Goal: Information Seeking & Learning: Learn about a topic

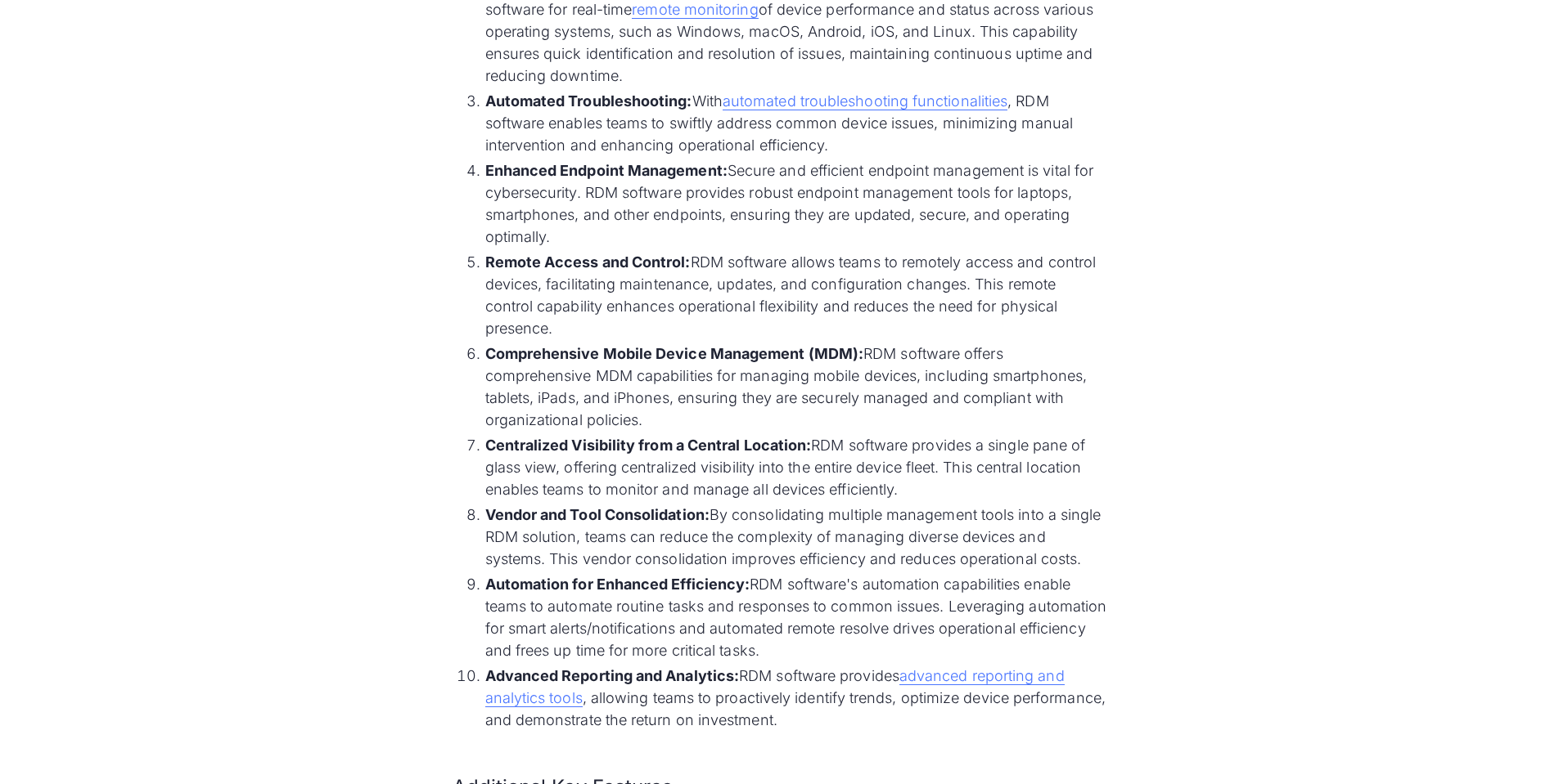
scroll to position [1227, 0]
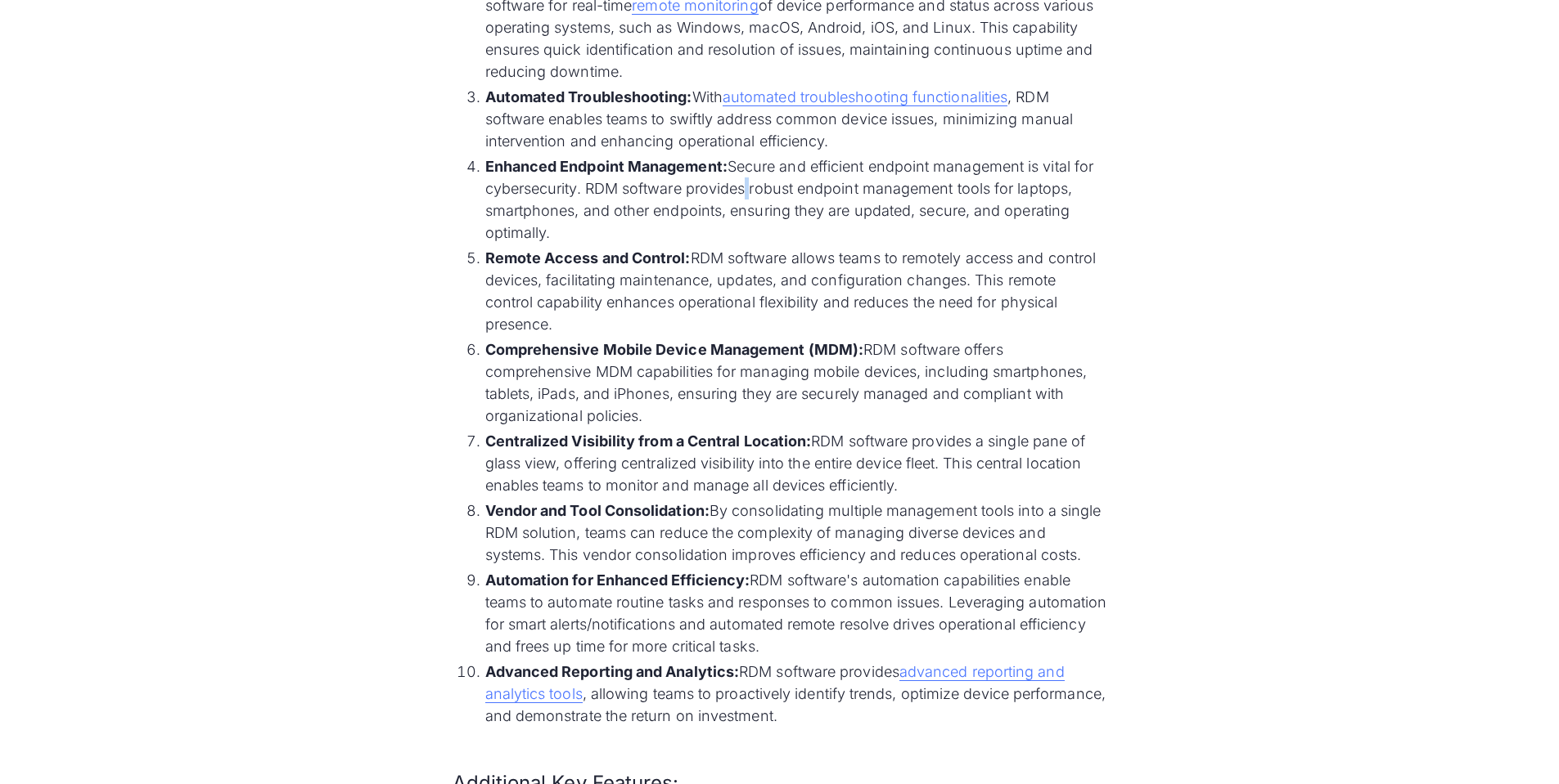
drag, startPoint x: 747, startPoint y: 193, endPoint x: 739, endPoint y: 193, distance: 8.0
click at [743, 193] on li "Enhanced Endpoint Management: Secure and efficient endpoint management is vital…" at bounding box center [795, 200] width 622 height 89
click at [634, 218] on li "Enhanced Endpoint Management: Secure and efficient endpoint management is vital…" at bounding box center [795, 200] width 622 height 89
click at [623, 222] on li "Enhanced Endpoint Management: Secure and efficient endpoint management is vital…" at bounding box center [795, 200] width 622 height 89
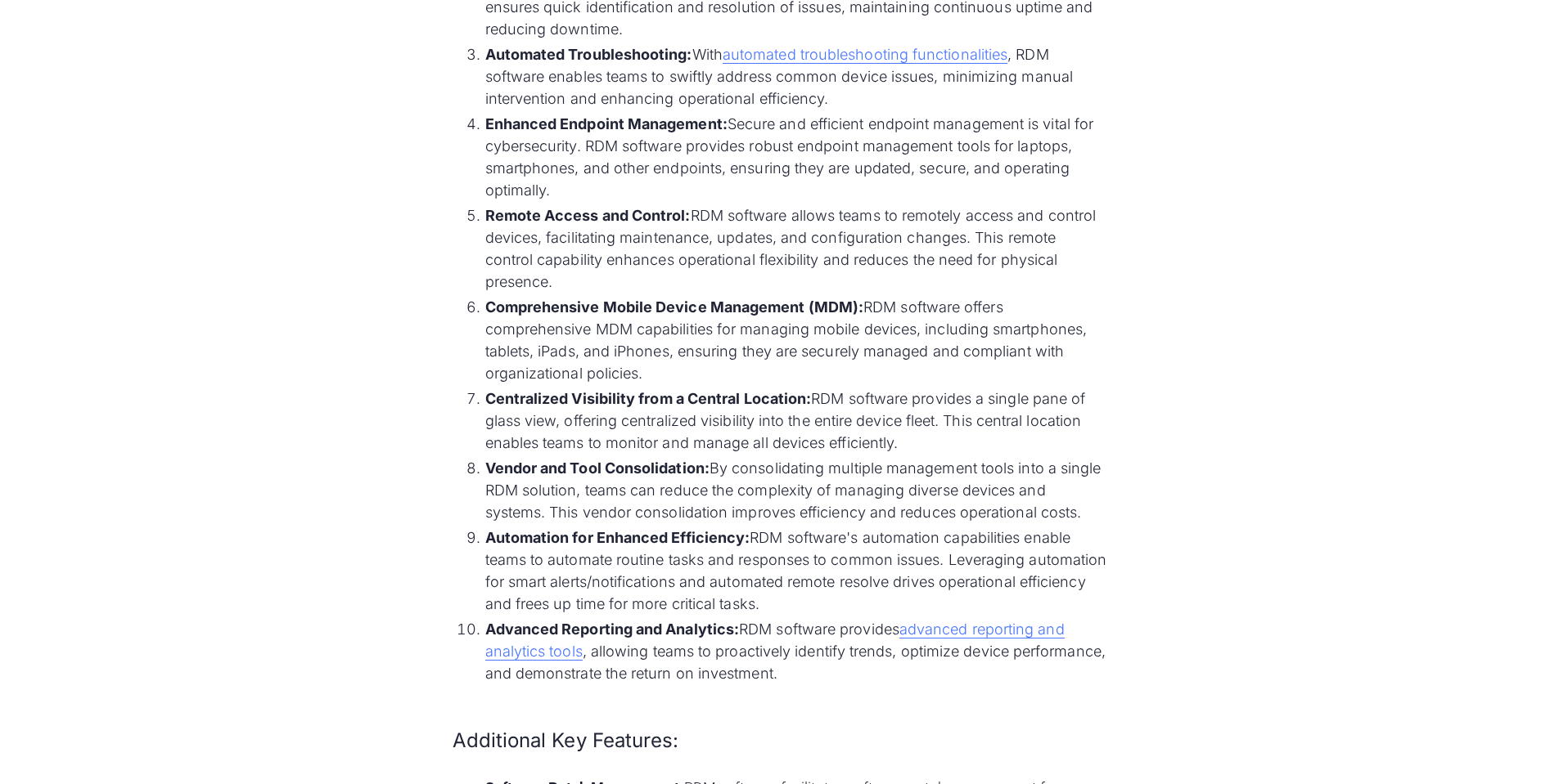
scroll to position [1308, 0]
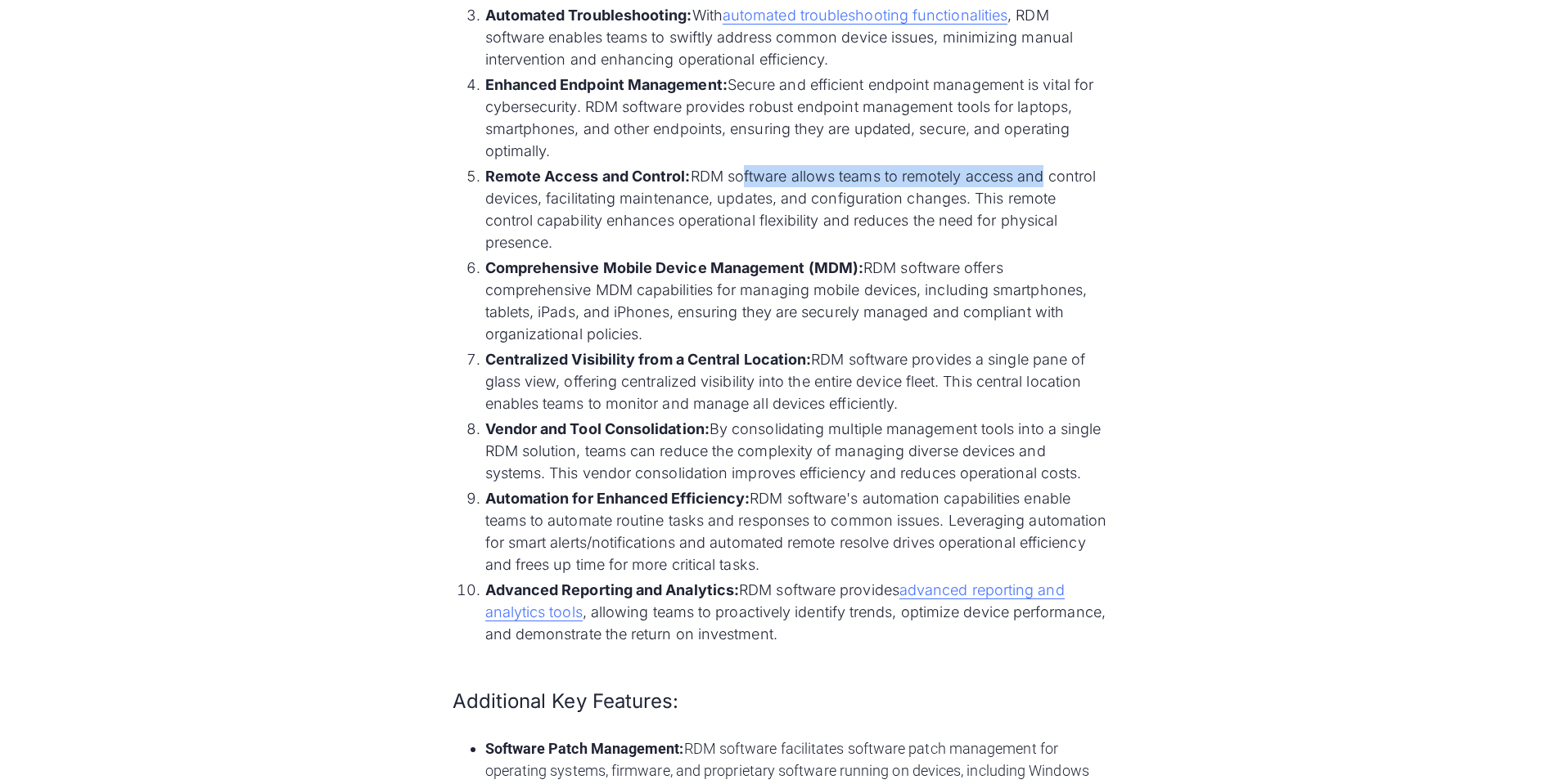
drag, startPoint x: 740, startPoint y: 175, endPoint x: 1041, endPoint y: 175, distance: 301.0
click at [1041, 175] on li "Remote Access and Control: RDM software allows teams to remotely access and con…" at bounding box center [795, 210] width 622 height 89
click at [1017, 186] on li "Remote Access and Control: RDM software allows teams to remotely access and con…" at bounding box center [795, 210] width 622 height 89
drag, startPoint x: 992, startPoint y: 198, endPoint x: 617, endPoint y: 203, distance: 375.0
click at [617, 203] on li "Remote Access and Control: RDM software allows teams to remotely access and con…" at bounding box center [795, 210] width 622 height 89
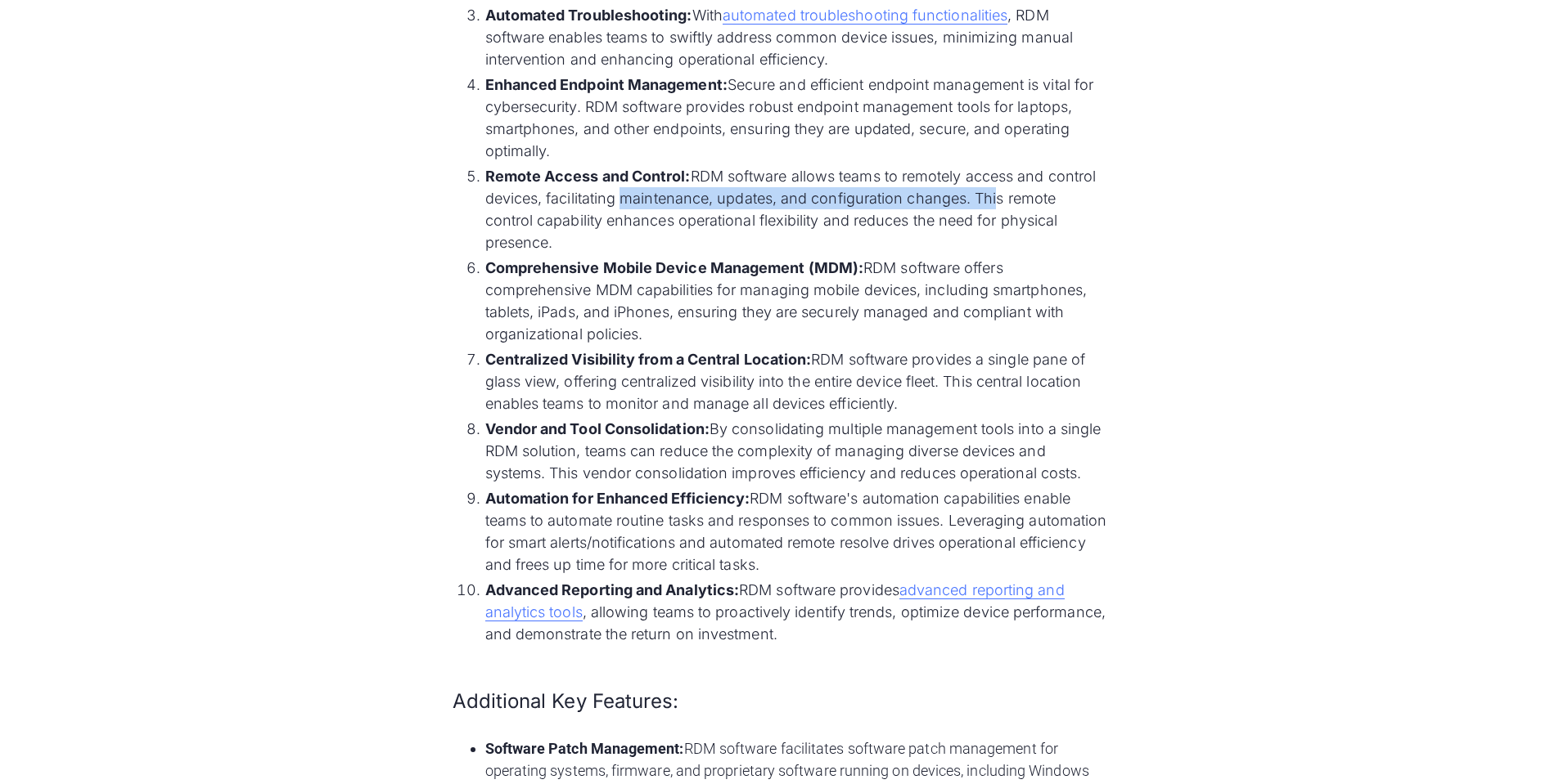
click at [616, 203] on li "Remote Access and Control: RDM software allows teams to remotely access and con…" at bounding box center [795, 210] width 622 height 89
click at [531, 226] on li "Remote Access and Control: RDM software allows teams to remotely access and con…" at bounding box center [795, 210] width 622 height 89
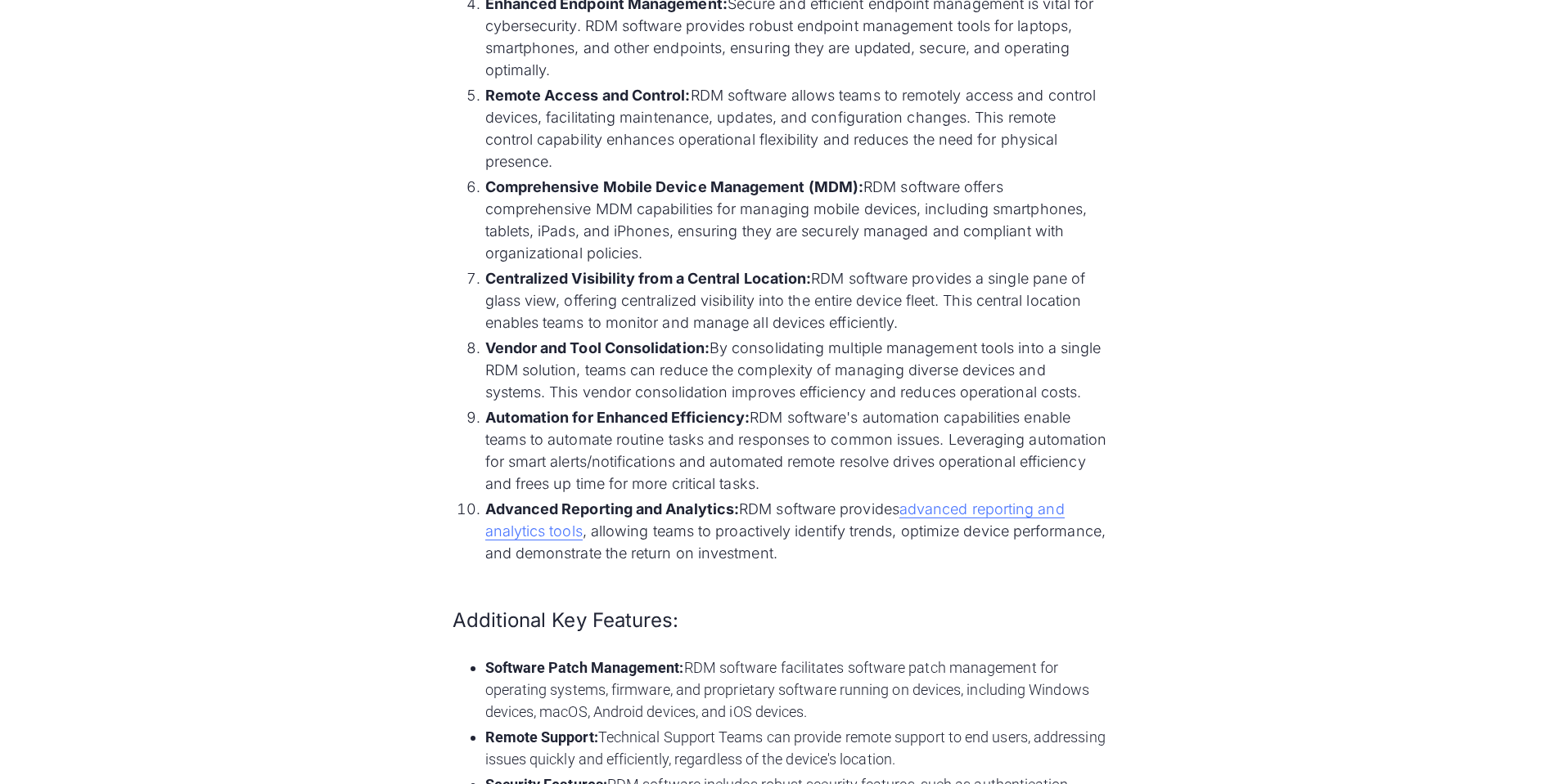
scroll to position [1390, 0]
drag, startPoint x: 689, startPoint y: 202, endPoint x: 857, endPoint y: 201, distance: 168.0
click at [857, 201] on li "Comprehensive Mobile Device Management (MDM): RDM software offers comprehensive…" at bounding box center [795, 220] width 622 height 89
click at [879, 201] on li "Comprehensive Mobile Device Management (MDM): RDM software offers comprehensive…" at bounding box center [795, 220] width 622 height 89
click at [1008, 202] on li "Comprehensive Mobile Device Management (MDM): RDM software offers comprehensive…" at bounding box center [795, 220] width 622 height 89
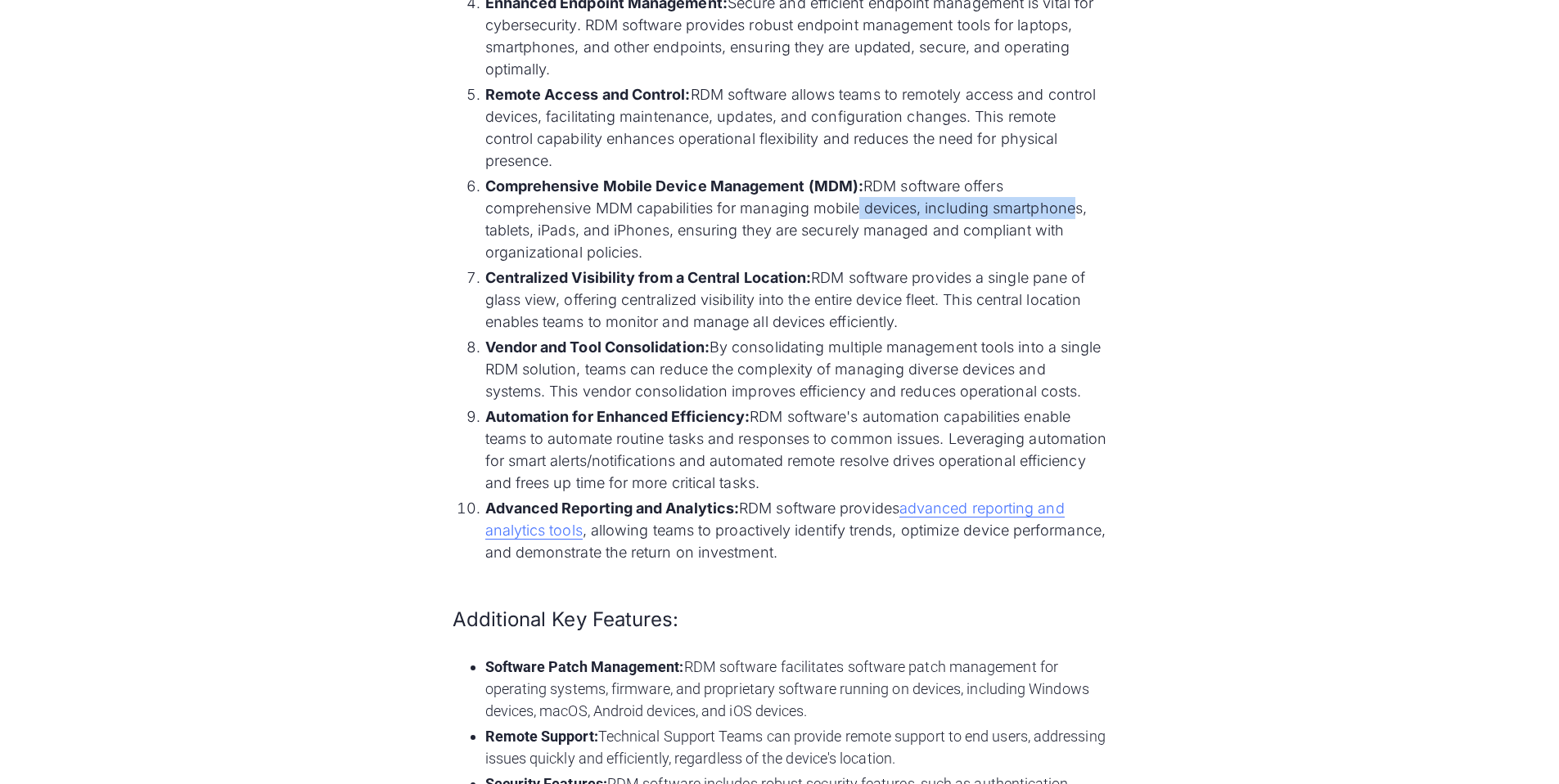
drag, startPoint x: 1069, startPoint y: 210, endPoint x: 851, endPoint y: 210, distance: 218.0
click at [851, 210] on li "Comprehensive Mobile Device Management (MDM): RDM software offers comprehensive…" at bounding box center [795, 220] width 622 height 89
click at [849, 210] on li "Comprehensive Mobile Device Management (MDM): RDM software offers comprehensive…" at bounding box center [795, 220] width 622 height 89
click at [545, 228] on li "Comprehensive Mobile Device Management (MDM): RDM software offers comprehensive…" at bounding box center [795, 220] width 622 height 89
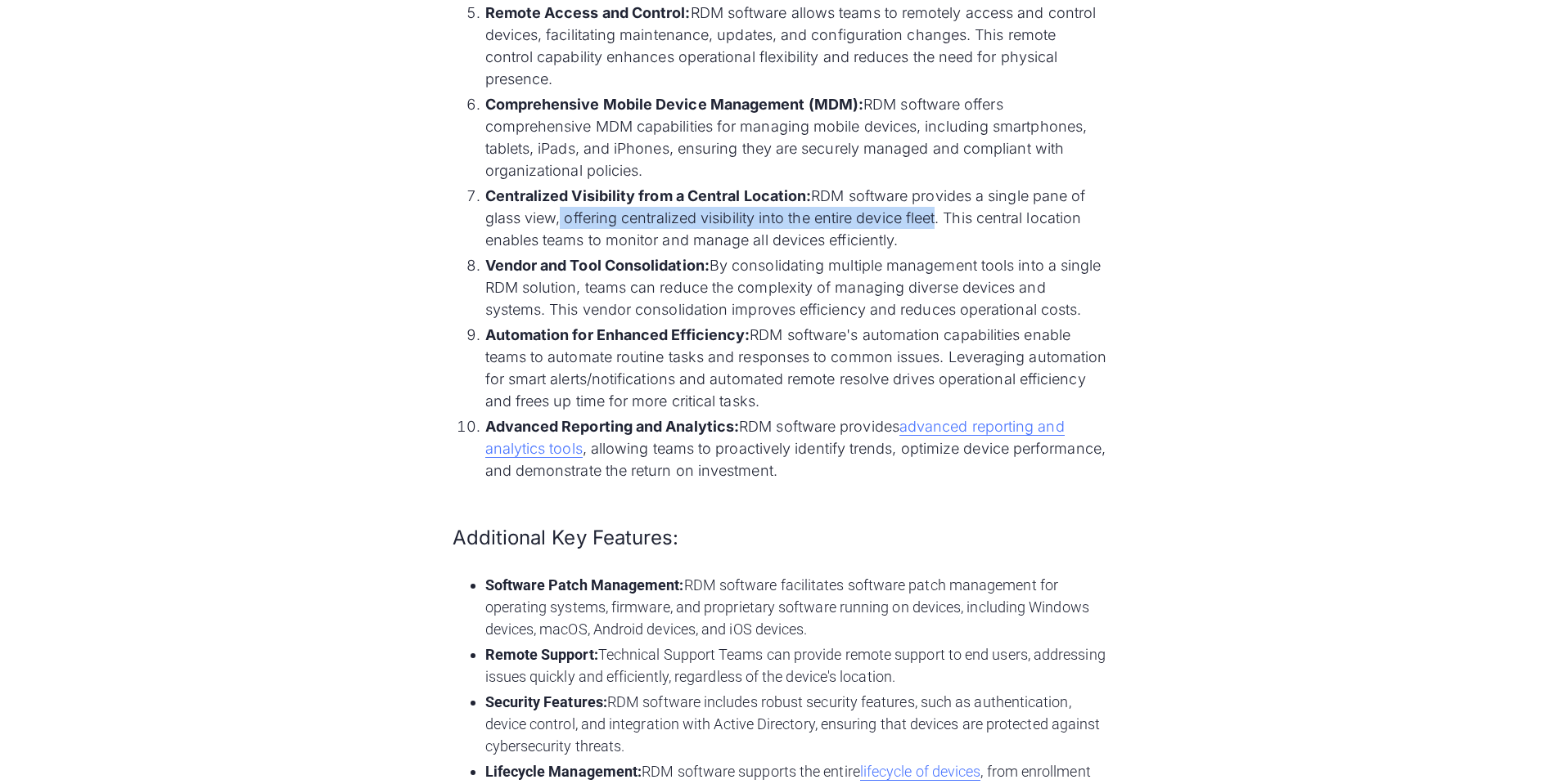
drag, startPoint x: 556, startPoint y: 227, endPoint x: 937, endPoint y: 223, distance: 381.0
click at [937, 223] on li "Centralized Visibility from a Central Location: RDM software provides a single …" at bounding box center [795, 217] width 622 height 66
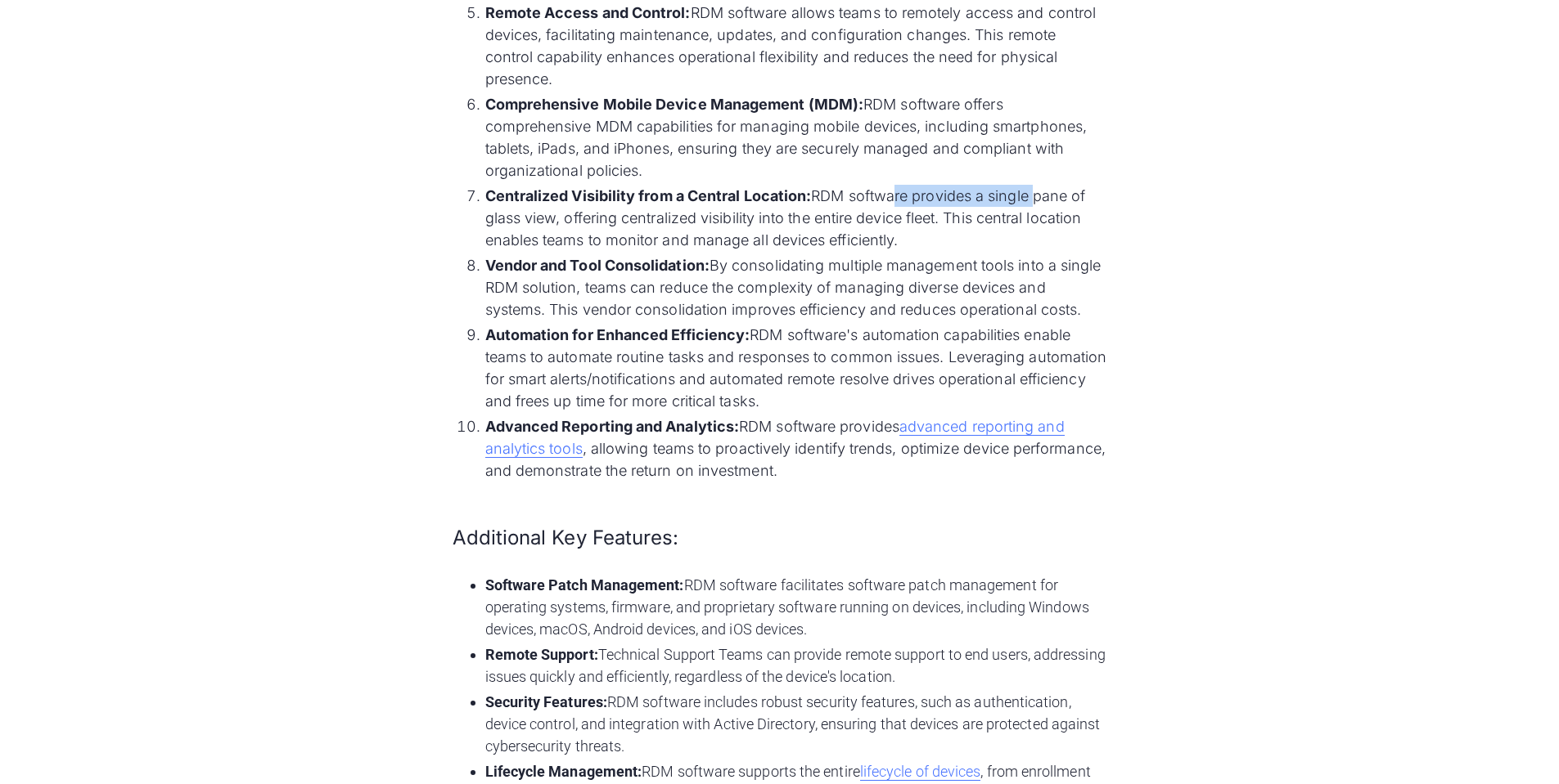
drag, startPoint x: 1037, startPoint y: 198, endPoint x: 888, endPoint y: 198, distance: 149.0
click at [888, 198] on li "Centralized Visibility from a Central Location: RDM software provides a single …" at bounding box center [795, 217] width 622 height 66
click at [886, 198] on li "Centralized Visibility from a Central Location: RDM software provides a single …" at bounding box center [795, 217] width 622 height 66
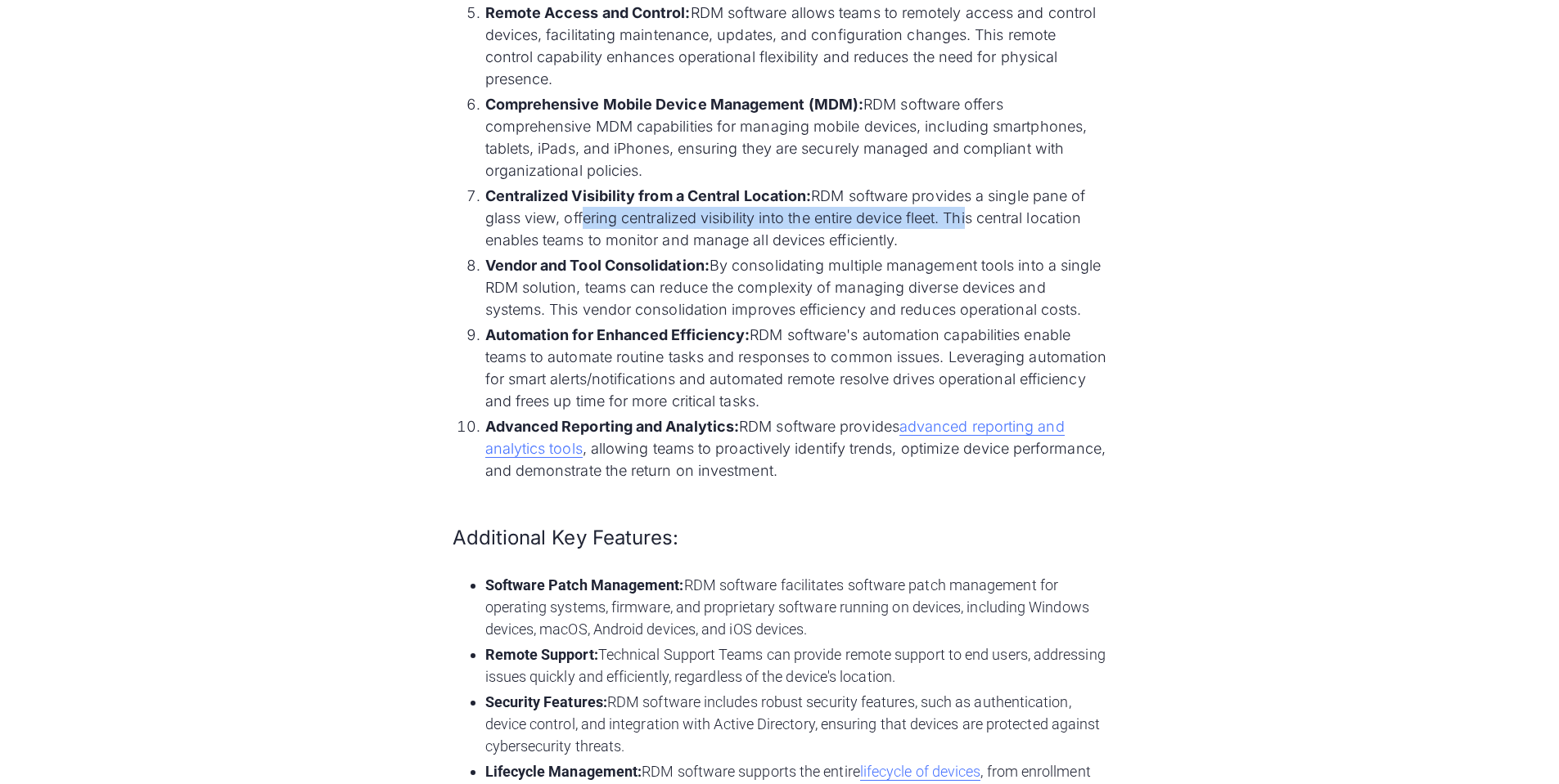
drag, startPoint x: 578, startPoint y: 217, endPoint x: 969, endPoint y: 213, distance: 391.0
click at [969, 213] on li "Centralized Visibility from a Central Location: RDM software provides a single …" at bounding box center [795, 217] width 622 height 66
drag, startPoint x: 991, startPoint y: 213, endPoint x: 570, endPoint y: 214, distance: 421.0
click at [570, 214] on li "Centralized Visibility from a Central Location: RDM software provides a single …" at bounding box center [795, 217] width 622 height 66
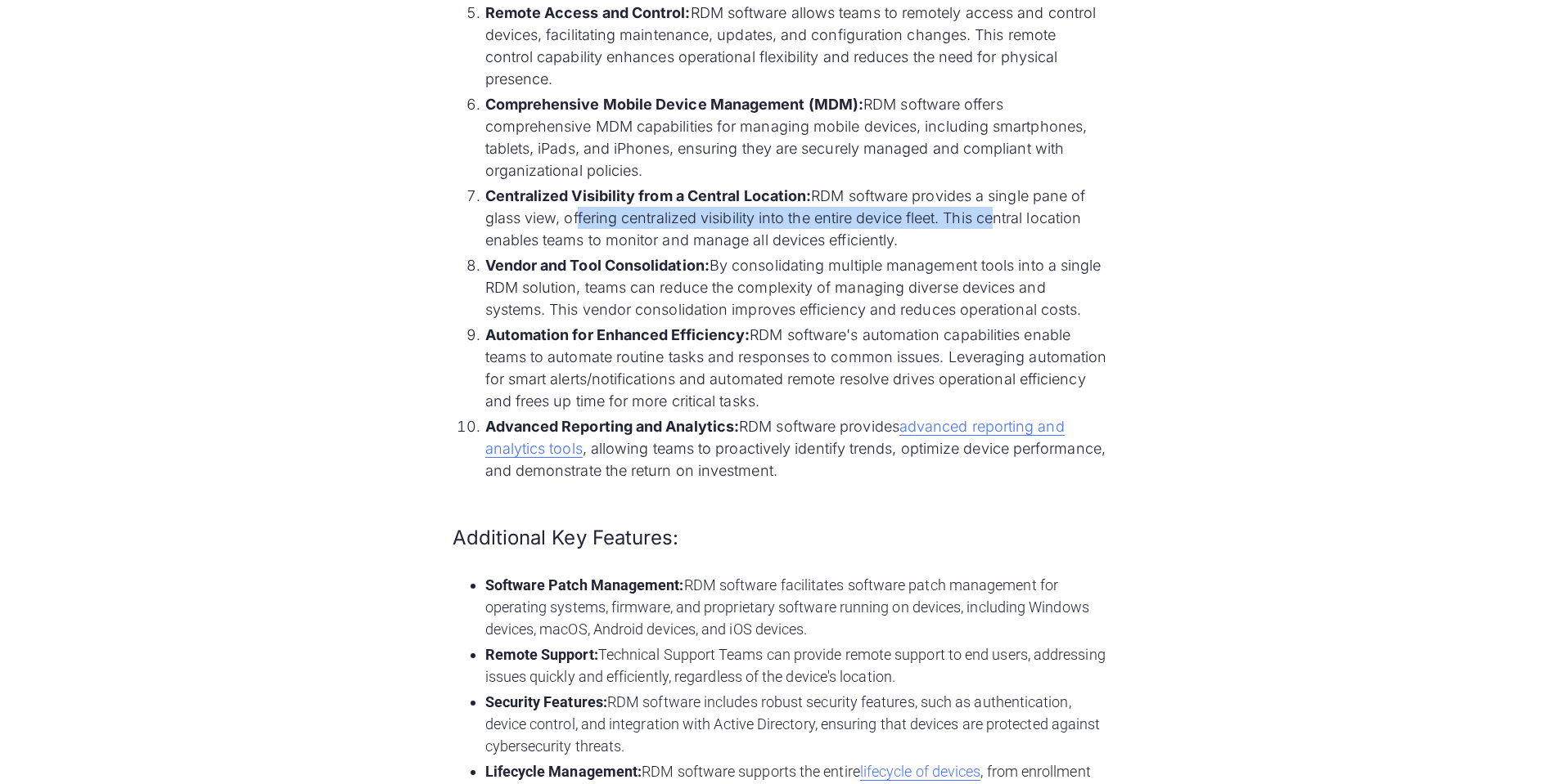
click at [570, 214] on li "Centralized Visibility from a Central Location: RDM software provides a single …" at bounding box center [795, 217] width 622 height 66
drag, startPoint x: 544, startPoint y: 219, endPoint x: 889, endPoint y: 221, distance: 345.0
click at [889, 221] on li "Centralized Visibility from a Central Location: RDM software provides a single …" at bounding box center [795, 217] width 622 height 66
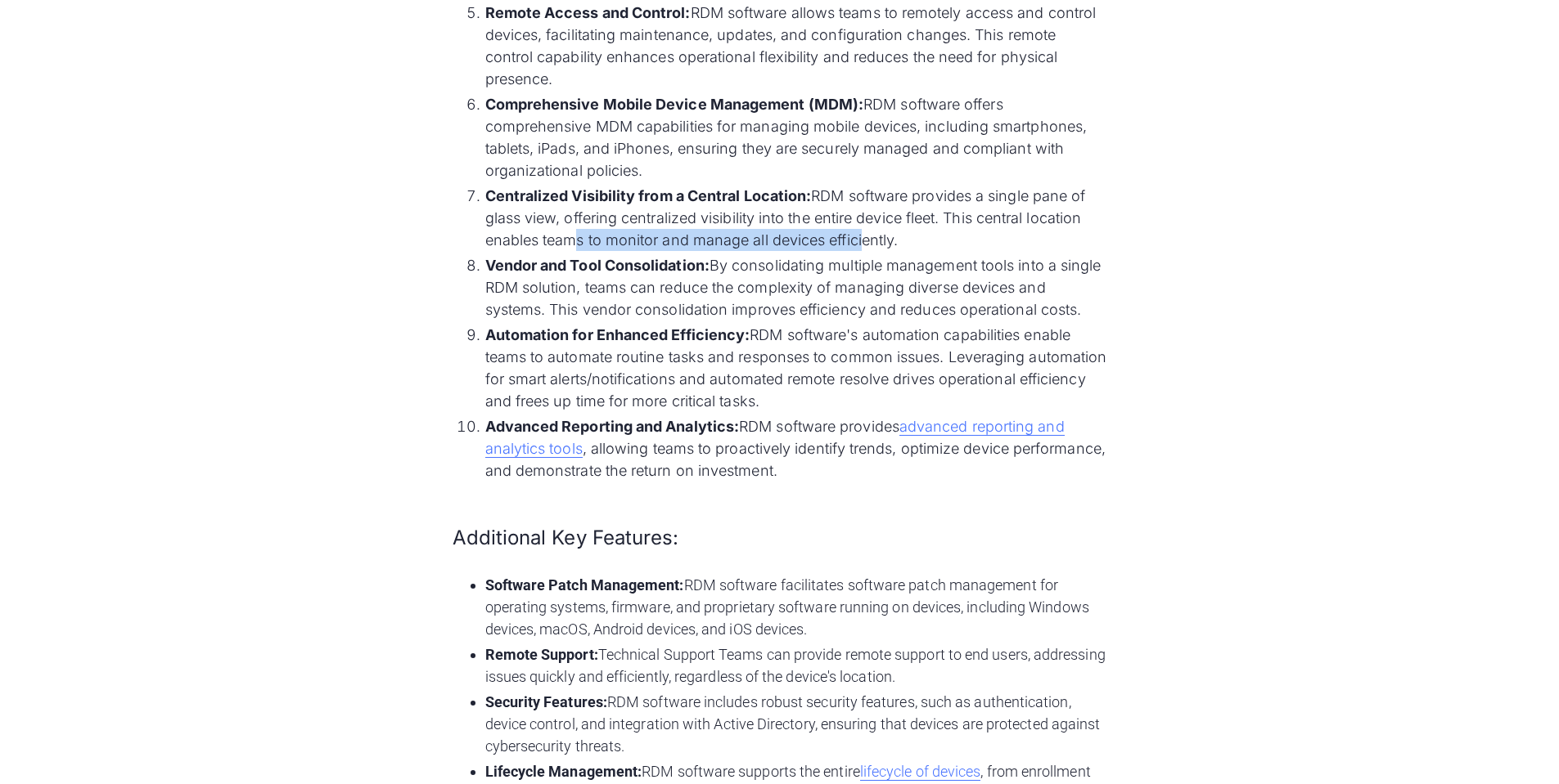
drag, startPoint x: 822, startPoint y: 240, endPoint x: 570, endPoint y: 235, distance: 252.0
click at [570, 235] on li "Centralized Visibility from a Central Location: RDM software provides a single …" at bounding box center [795, 217] width 622 height 66
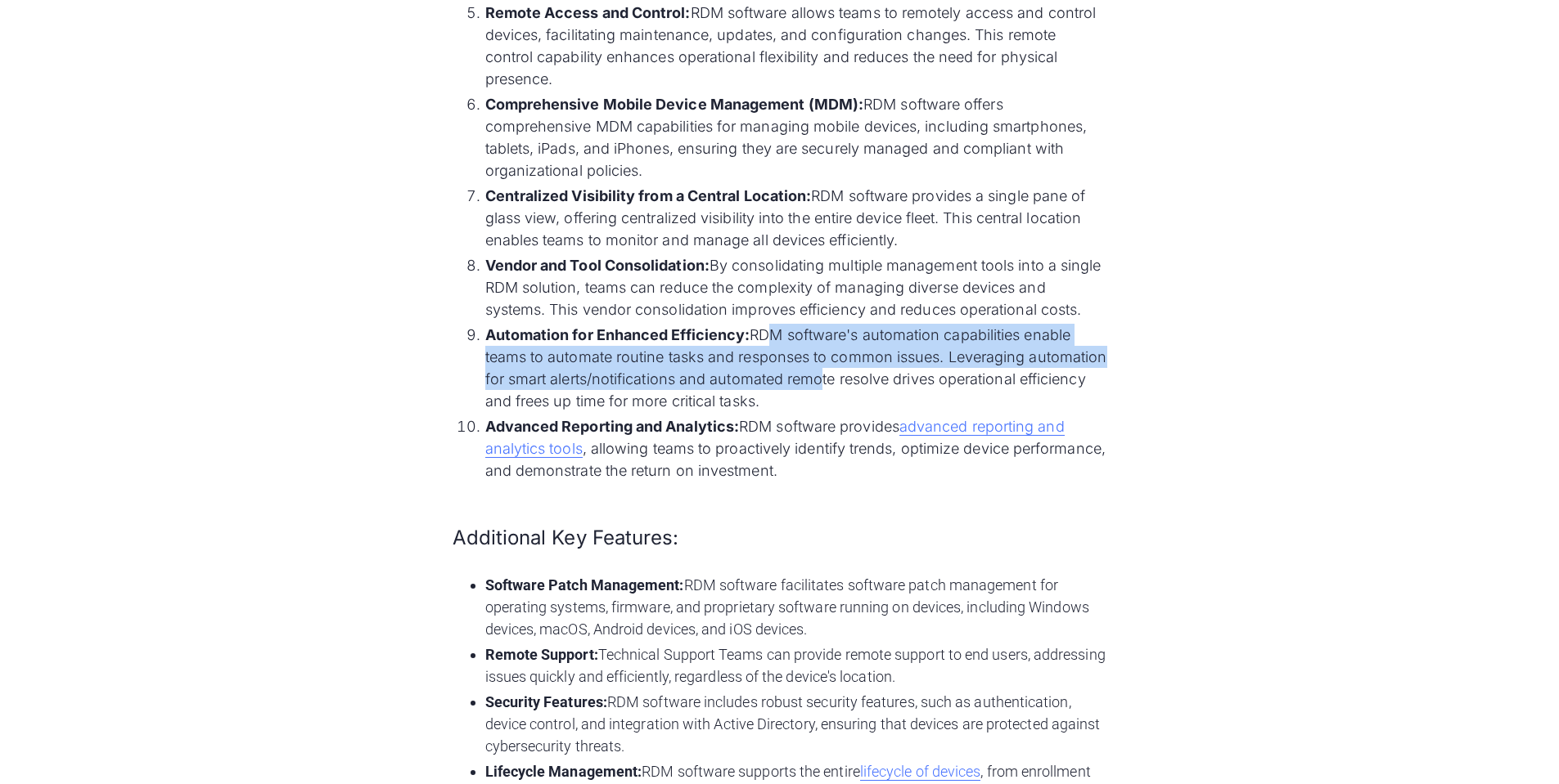
drag, startPoint x: 769, startPoint y: 334, endPoint x: 816, endPoint y: 388, distance: 71.6
click at [816, 388] on li "Automation for Enhanced Efficiency: RDM software's automation capabilities enab…" at bounding box center [795, 368] width 622 height 89
drag, startPoint x: 814, startPoint y: 399, endPoint x: 809, endPoint y: 332, distance: 67.2
click at [809, 332] on li "Automation for Enhanced Efficiency: RDM software's automation capabilities enab…" at bounding box center [795, 368] width 622 height 89
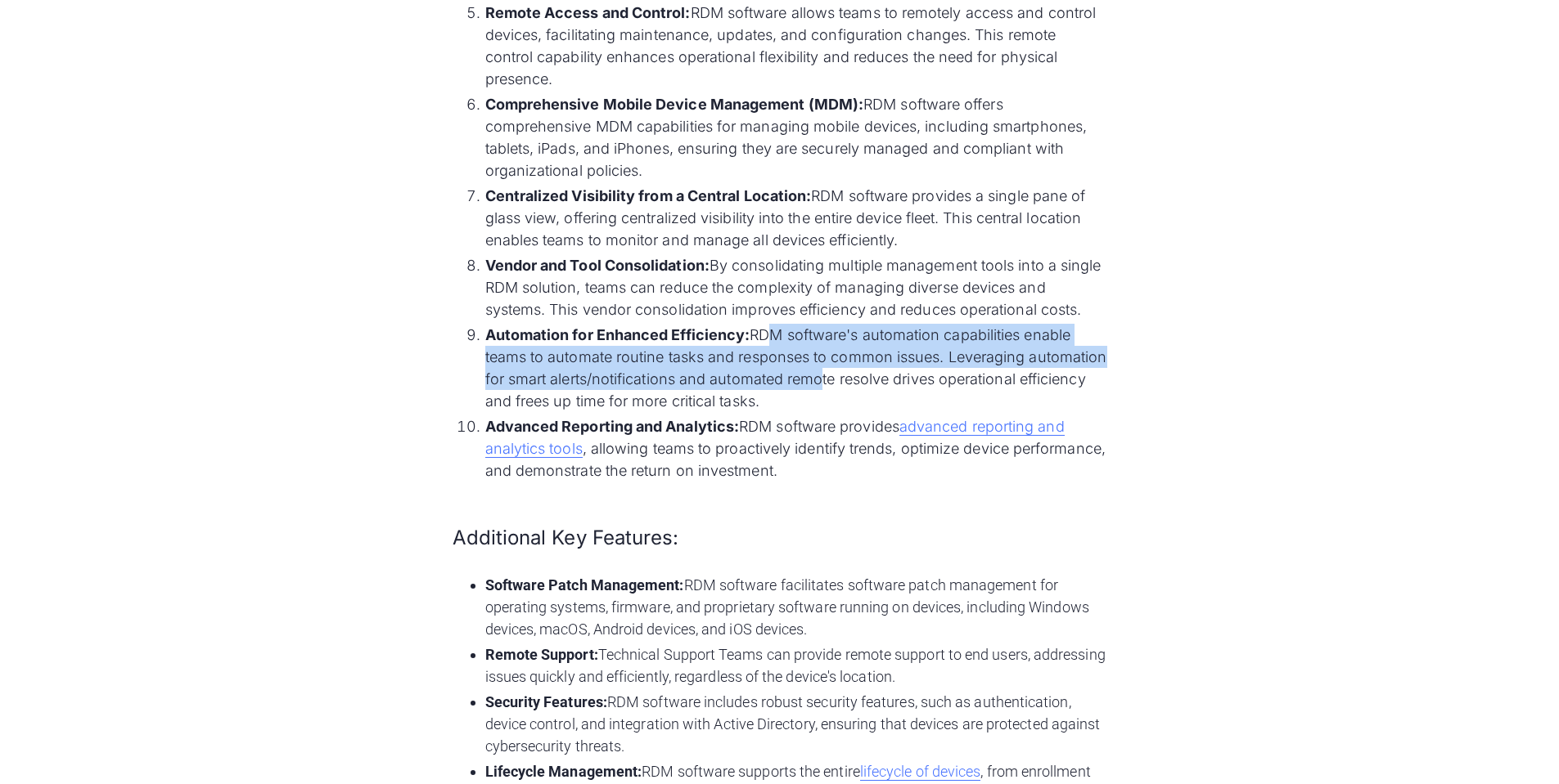
click at [809, 332] on li "Automation for Enhanced Efficiency: RDM software's automation capabilities enab…" at bounding box center [795, 368] width 622 height 89
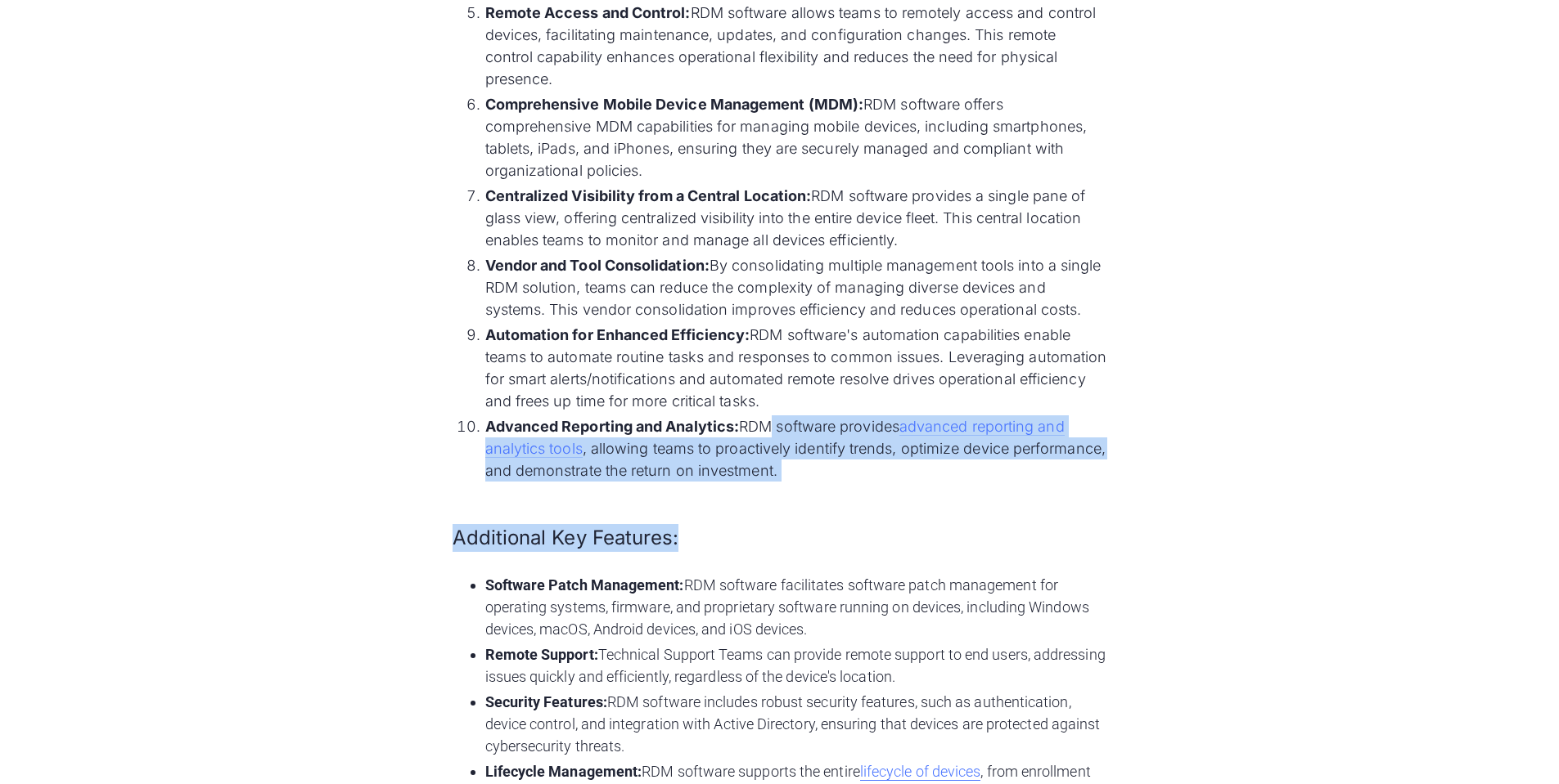
drag, startPoint x: 769, startPoint y: 427, endPoint x: 788, endPoint y: 496, distance: 71.6
click at [788, 496] on div "Overview of the Top 10 Use Cases: Remote Device Management (RDM) software is a …" at bounding box center [780, 528] width 655 height 2104
click at [786, 486] on div "Overview of the Top 10 Use Cases: Remote Device Management (RDM) software is a …" at bounding box center [780, 528] width 655 height 2104
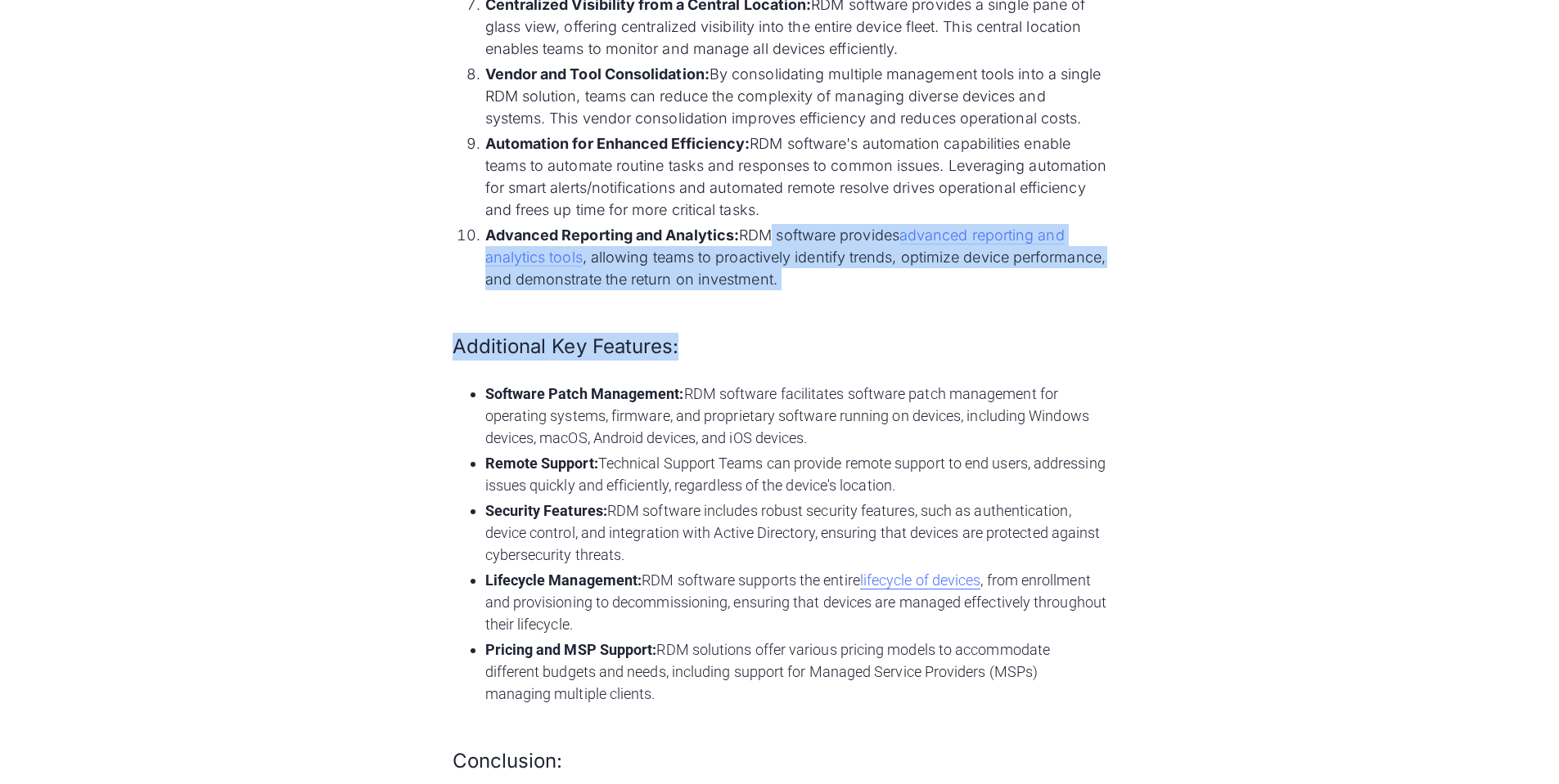
scroll to position [1717, 0]
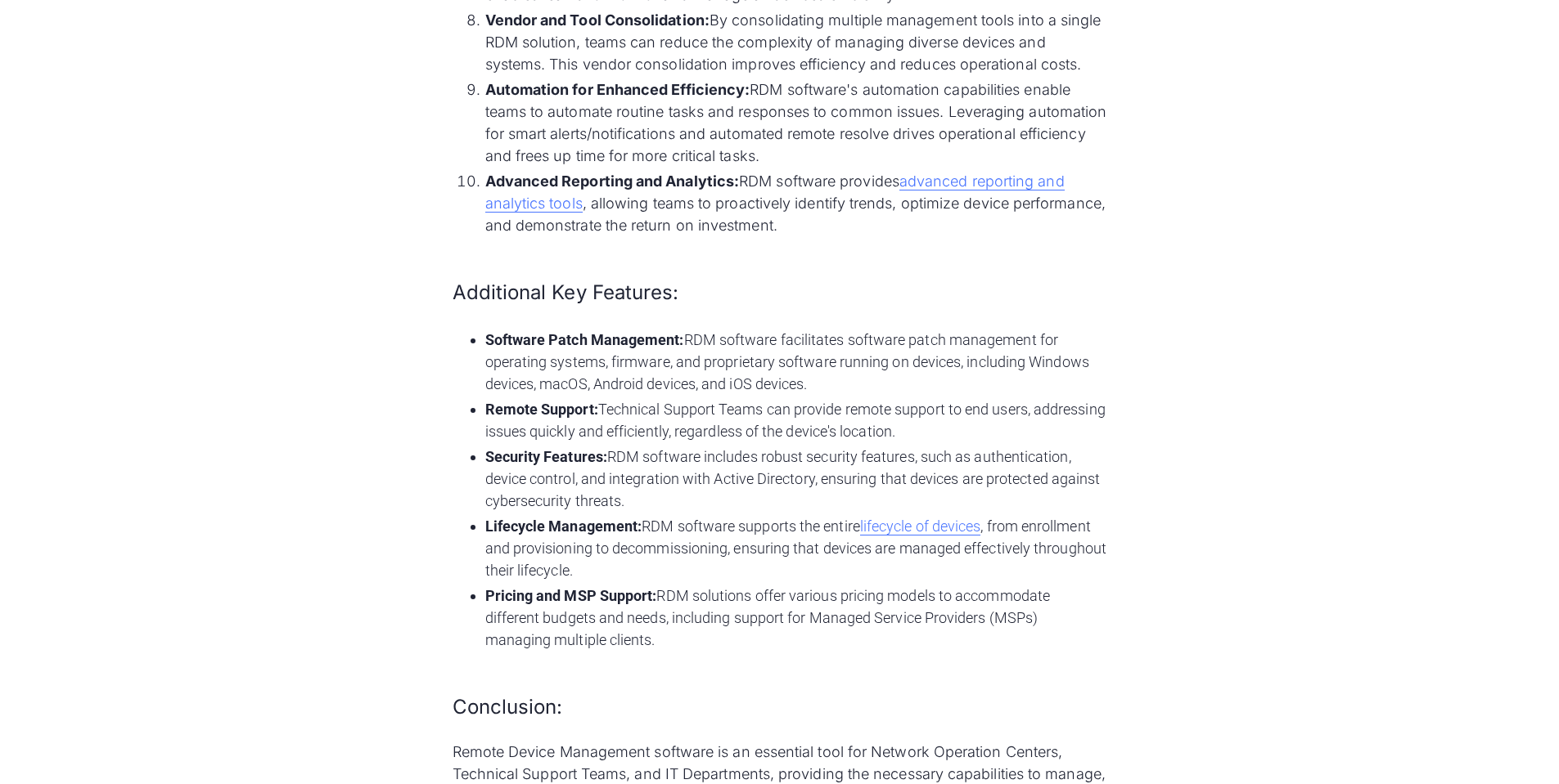
click at [754, 432] on li "Remote Support: Technical Support Teams can provide remote support to end users…" at bounding box center [795, 420] width 622 height 44
click at [719, 371] on li "Software Patch Management: RDM software facilitates software patch management f…" at bounding box center [795, 362] width 622 height 66
click at [698, 420] on li "Remote Support: Technical Support Teams can provide remote support to end users…" at bounding box center [795, 420] width 622 height 44
click at [689, 409] on li "Remote Support: Technical Support Teams can provide remote support to end users…" at bounding box center [795, 420] width 622 height 44
click at [645, 458] on li "Security Features: RDM software includes robust security features, such as auth…" at bounding box center [795, 478] width 622 height 66
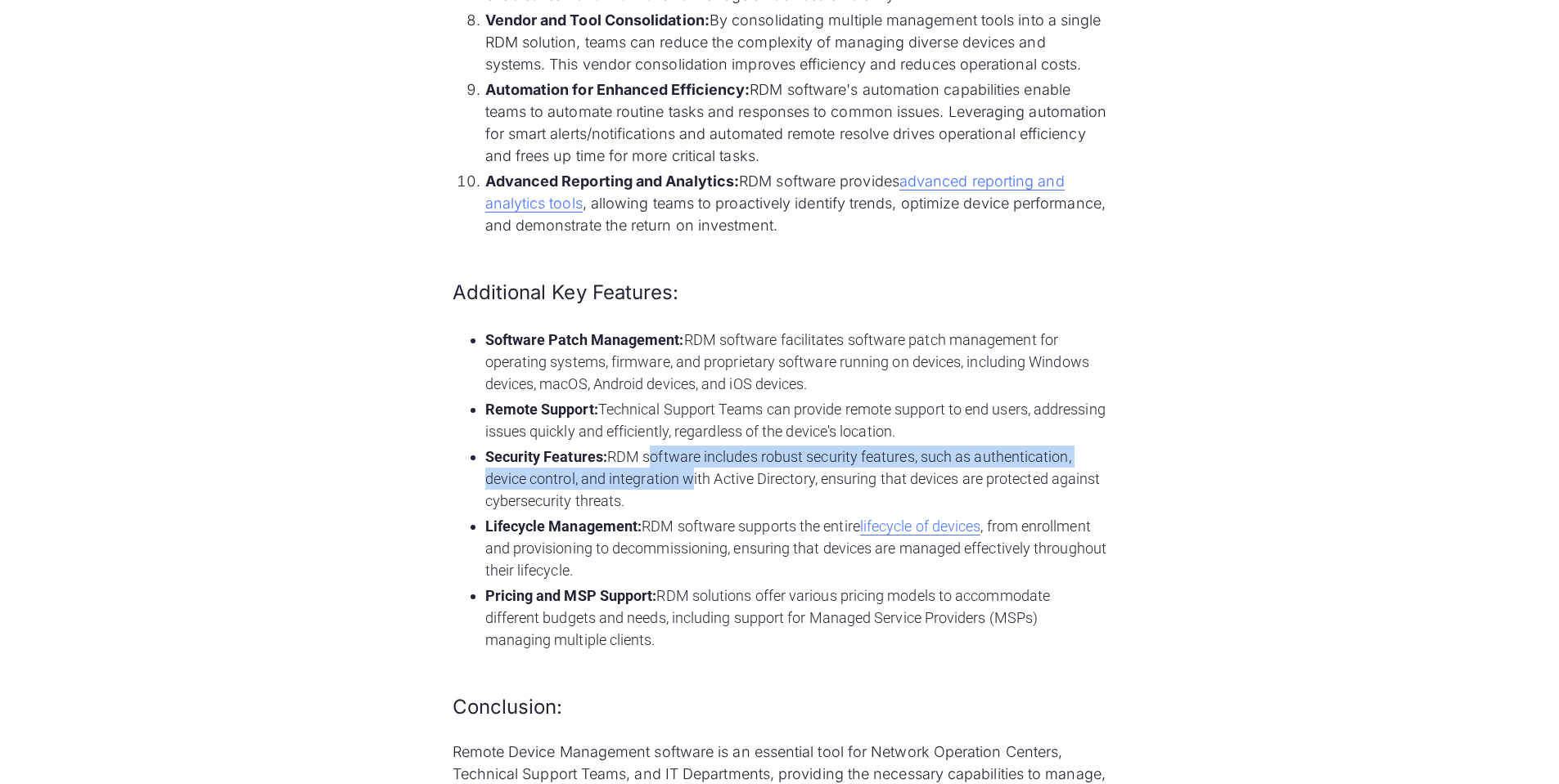
drag, startPoint x: 646, startPoint y: 454, endPoint x: 689, endPoint y: 488, distance: 54.8
click at [689, 488] on li "Security Features: RDM software includes robust security features, such as auth…" at bounding box center [795, 478] width 622 height 66
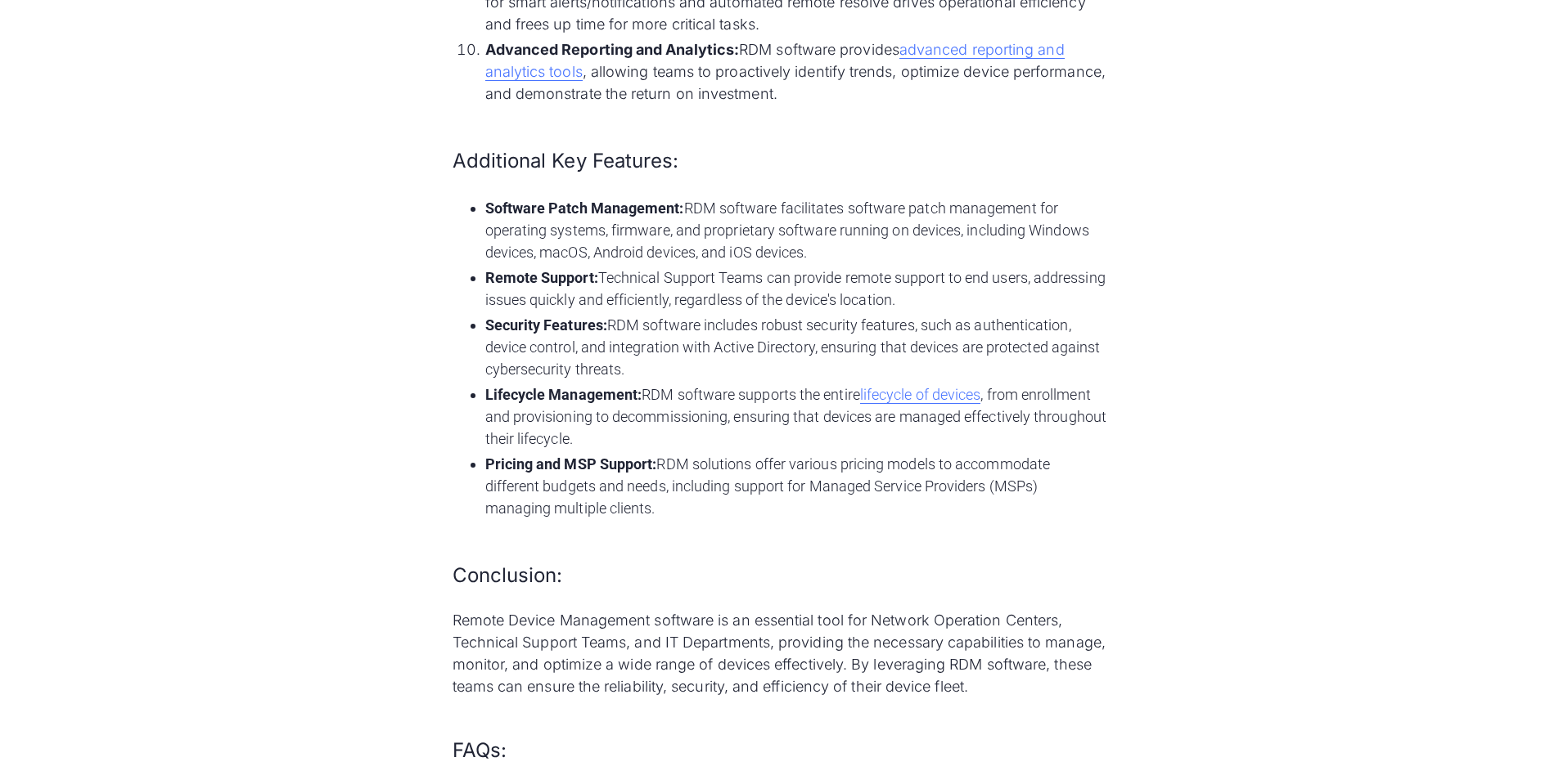
scroll to position [1881, 0]
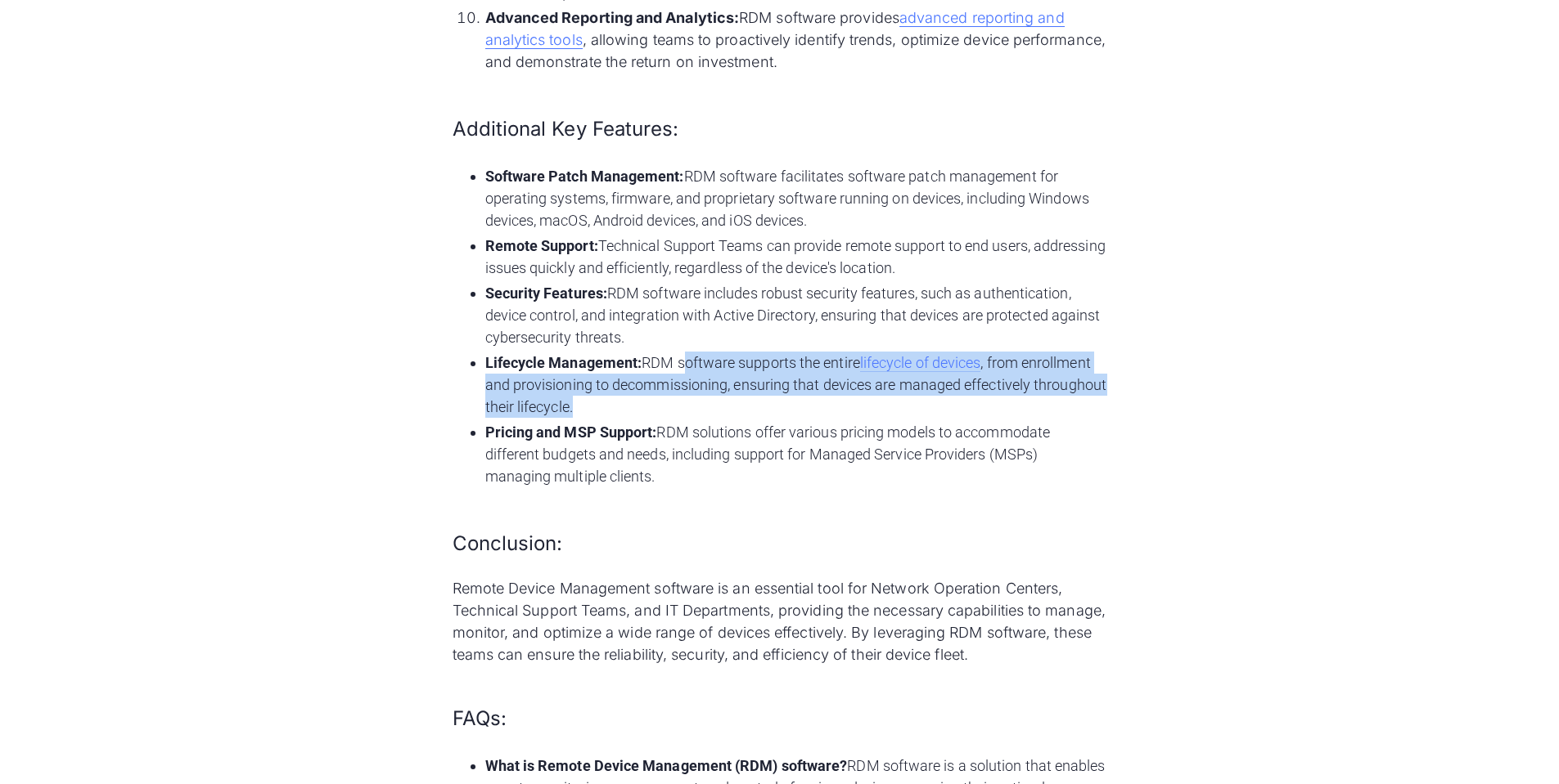
drag, startPoint x: 680, startPoint y: 365, endPoint x: 695, endPoint y: 402, distance: 39.9
click at [695, 402] on li "Lifecycle Management: RDM software supports the entire lifecycle of devices , f…" at bounding box center [795, 384] width 622 height 66
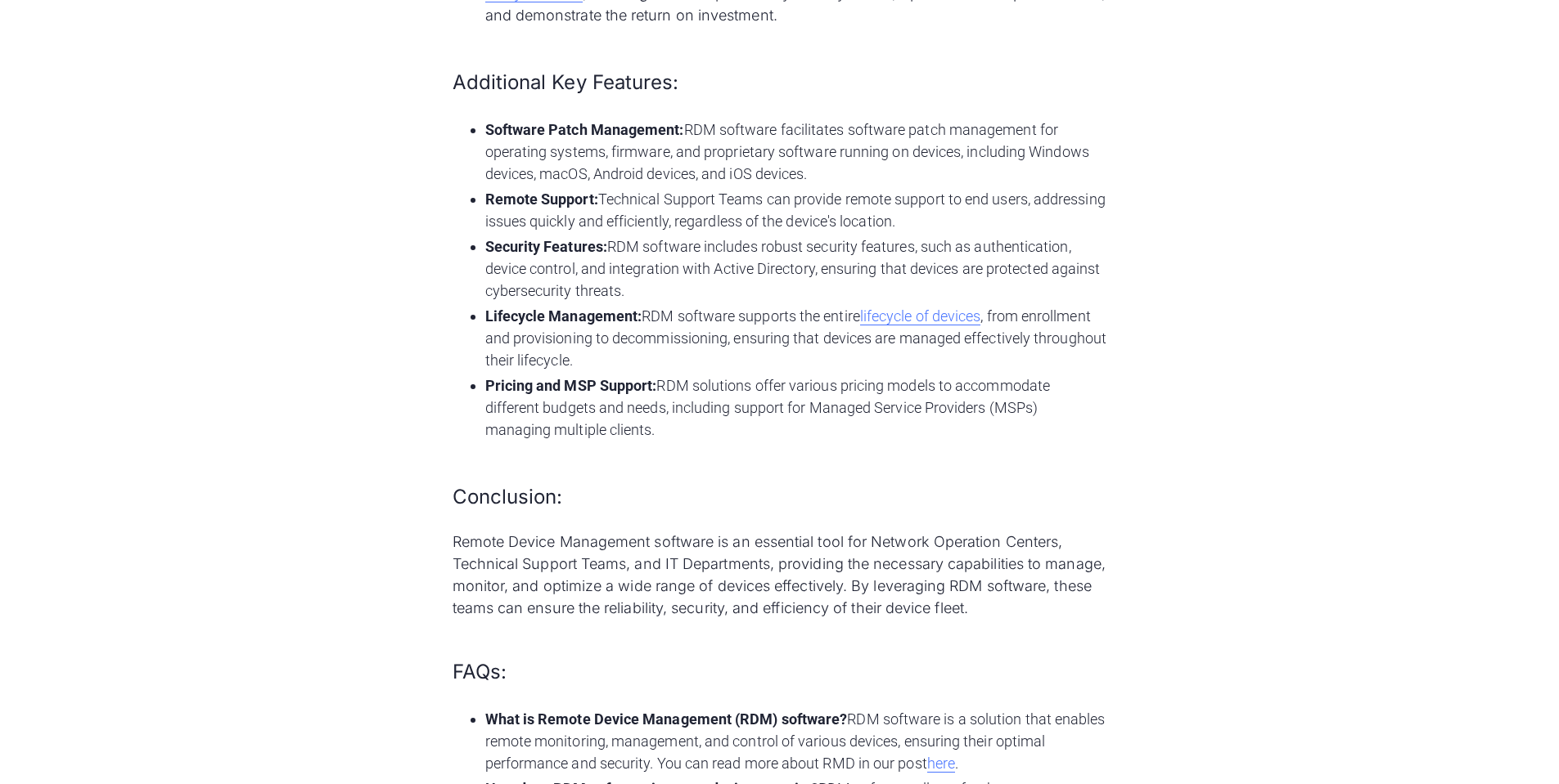
scroll to position [1963, 0]
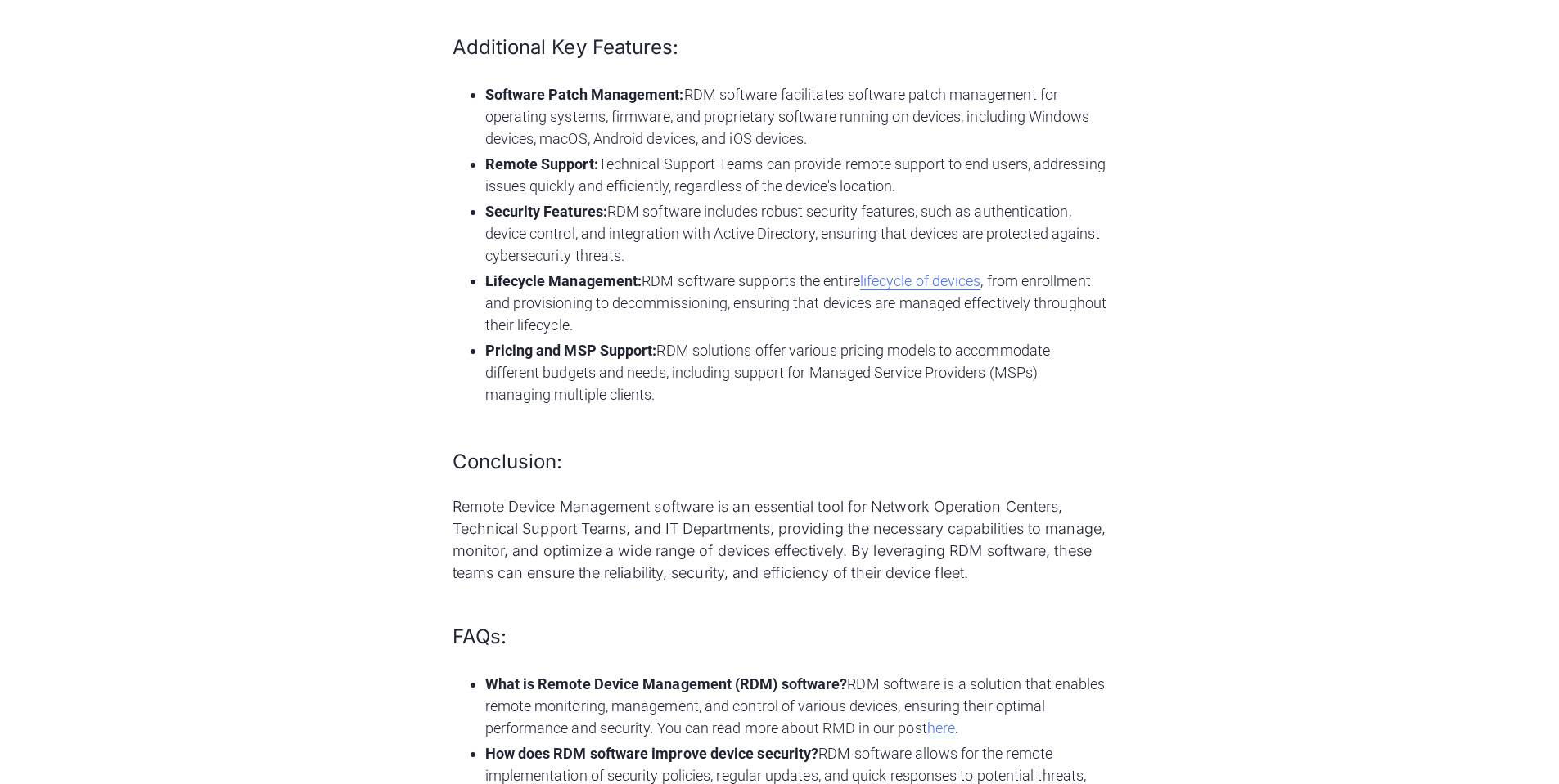
drag, startPoint x: 712, startPoint y: 355, endPoint x: 725, endPoint y: 389, distance: 36.4
click at [725, 389] on li "Pricing and MSP Support: RDM solutions offer various pricing models to accommod…" at bounding box center [795, 372] width 622 height 66
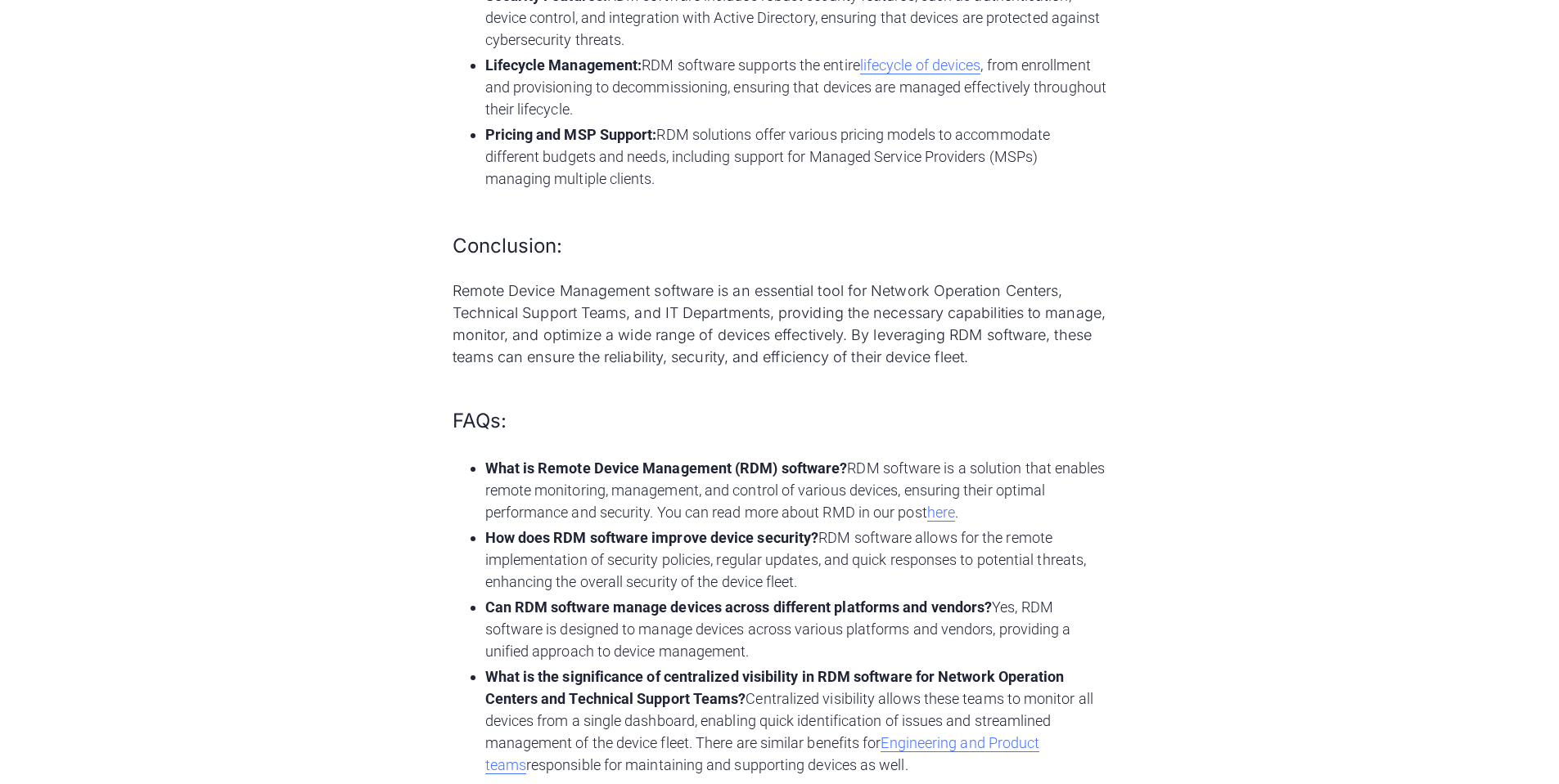
scroll to position [2208, 0]
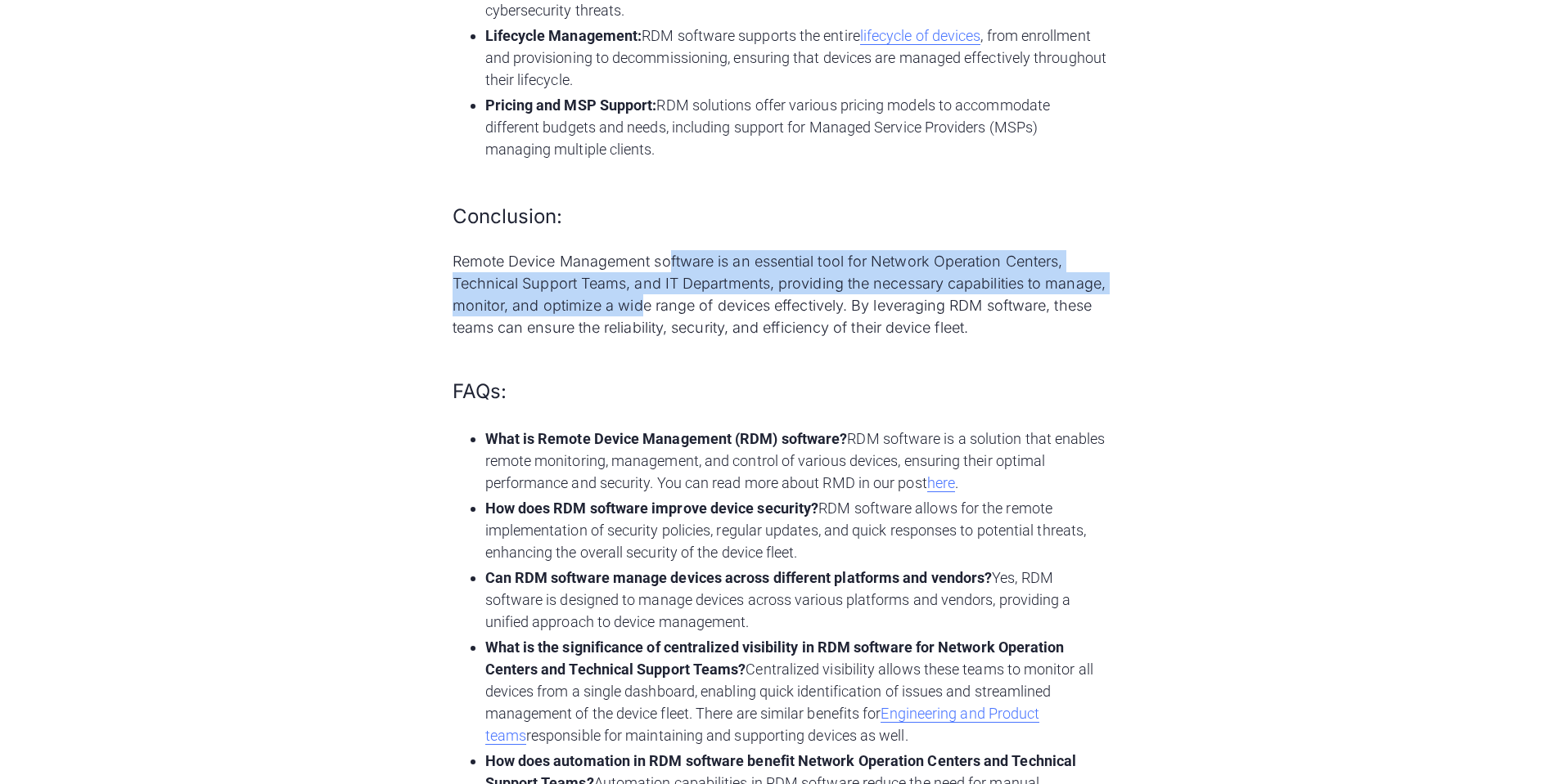
drag, startPoint x: 669, startPoint y: 269, endPoint x: 702, endPoint y: 306, distance: 49.6
click at [702, 306] on p "Remote Device Management software is an essential tool for Network Operation Ce…" at bounding box center [780, 295] width 655 height 89
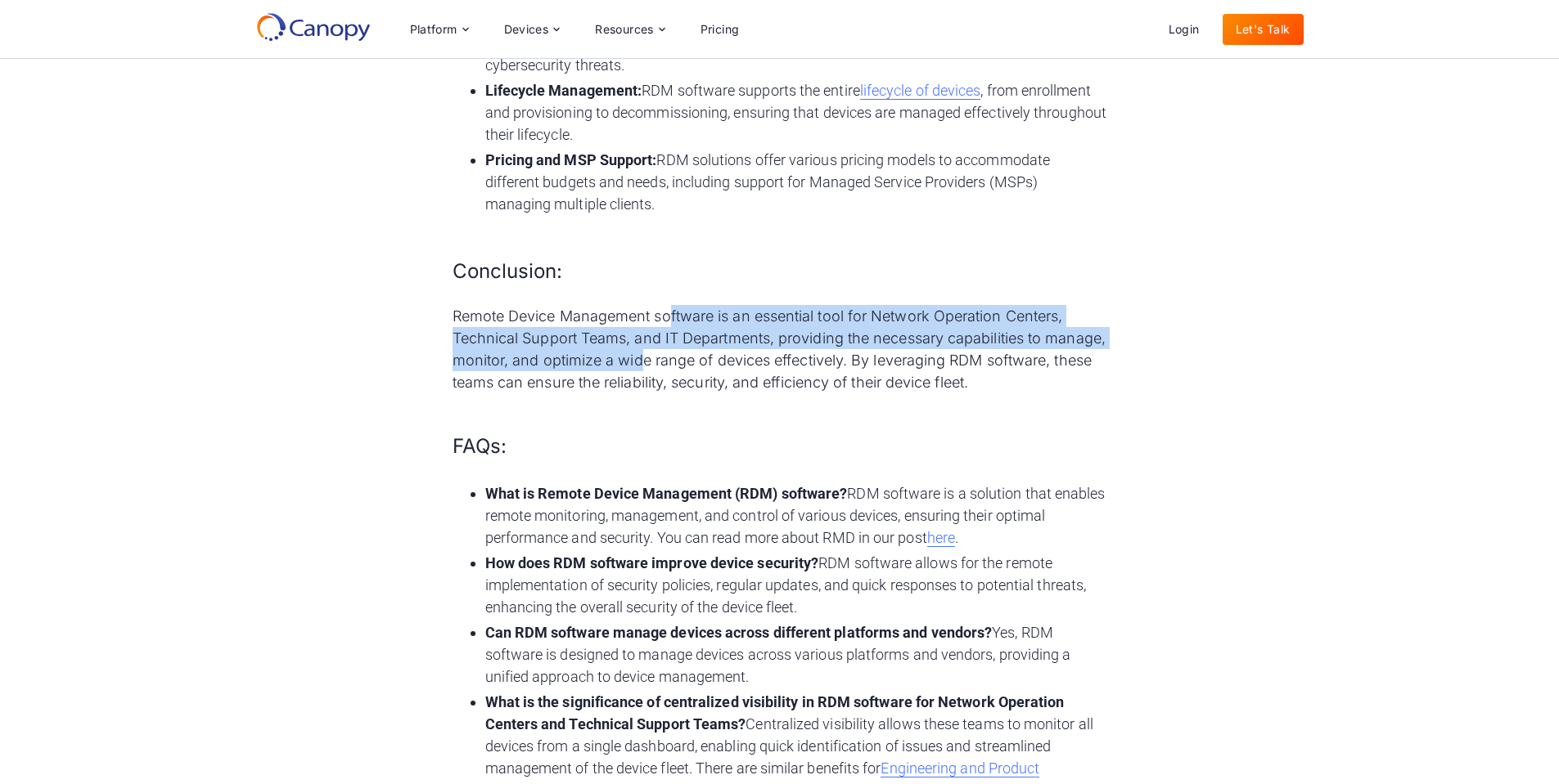
scroll to position [1799, 0]
